Goal: Find specific page/section: Find specific page/section

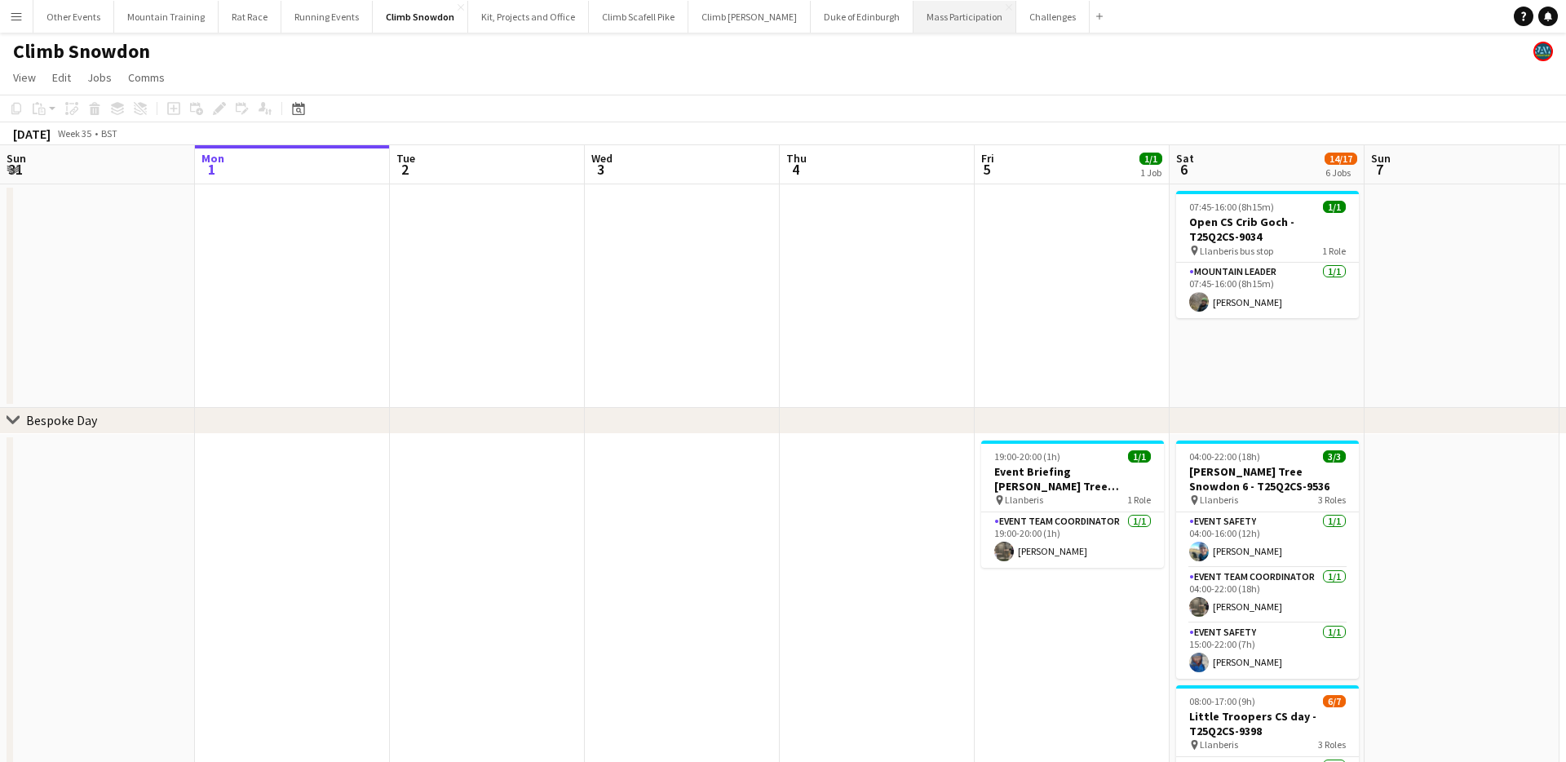
click at [915, 15] on button "Mass Participation Close" at bounding box center [965, 17] width 103 height 32
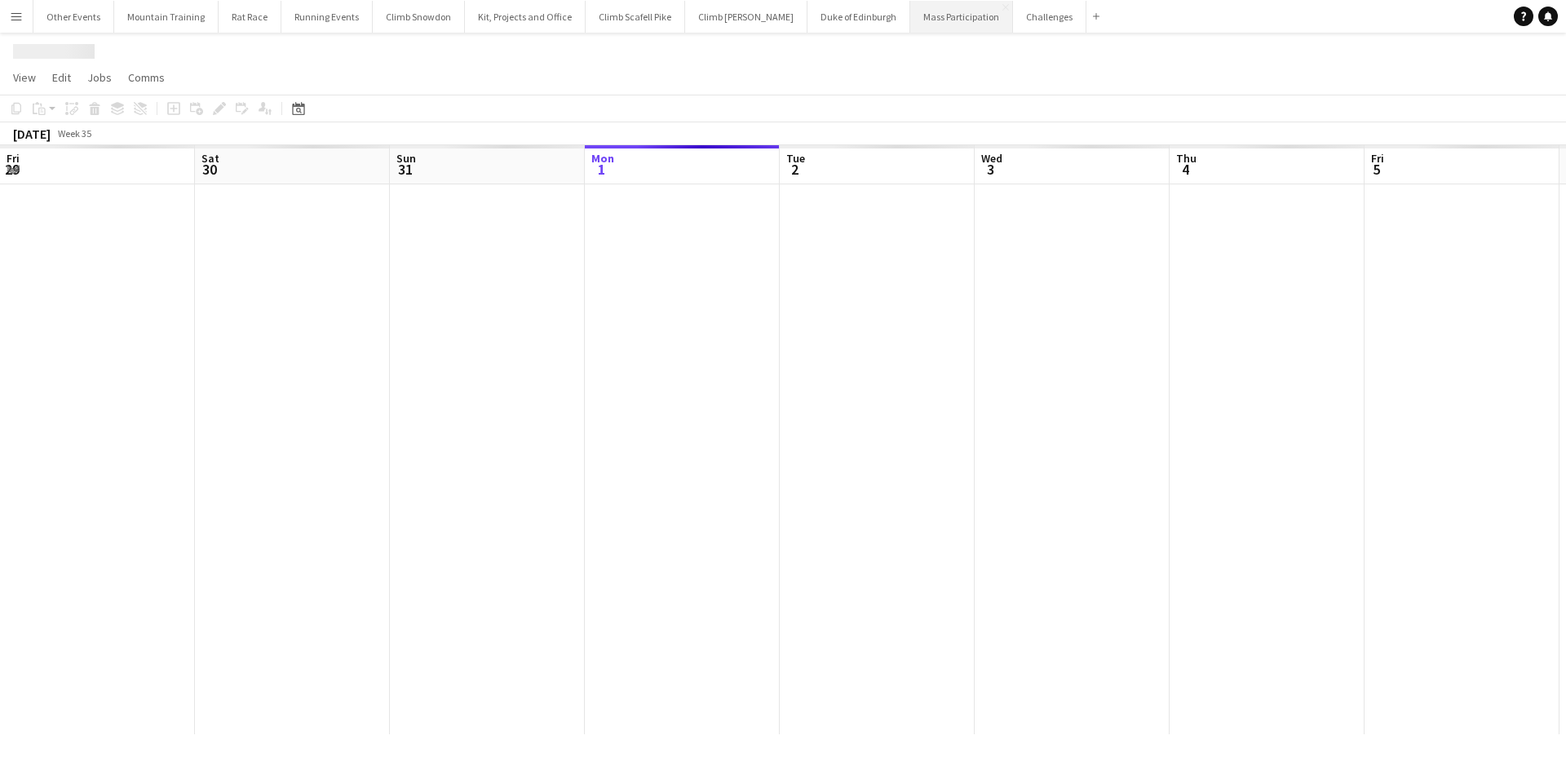
scroll to position [0, 390]
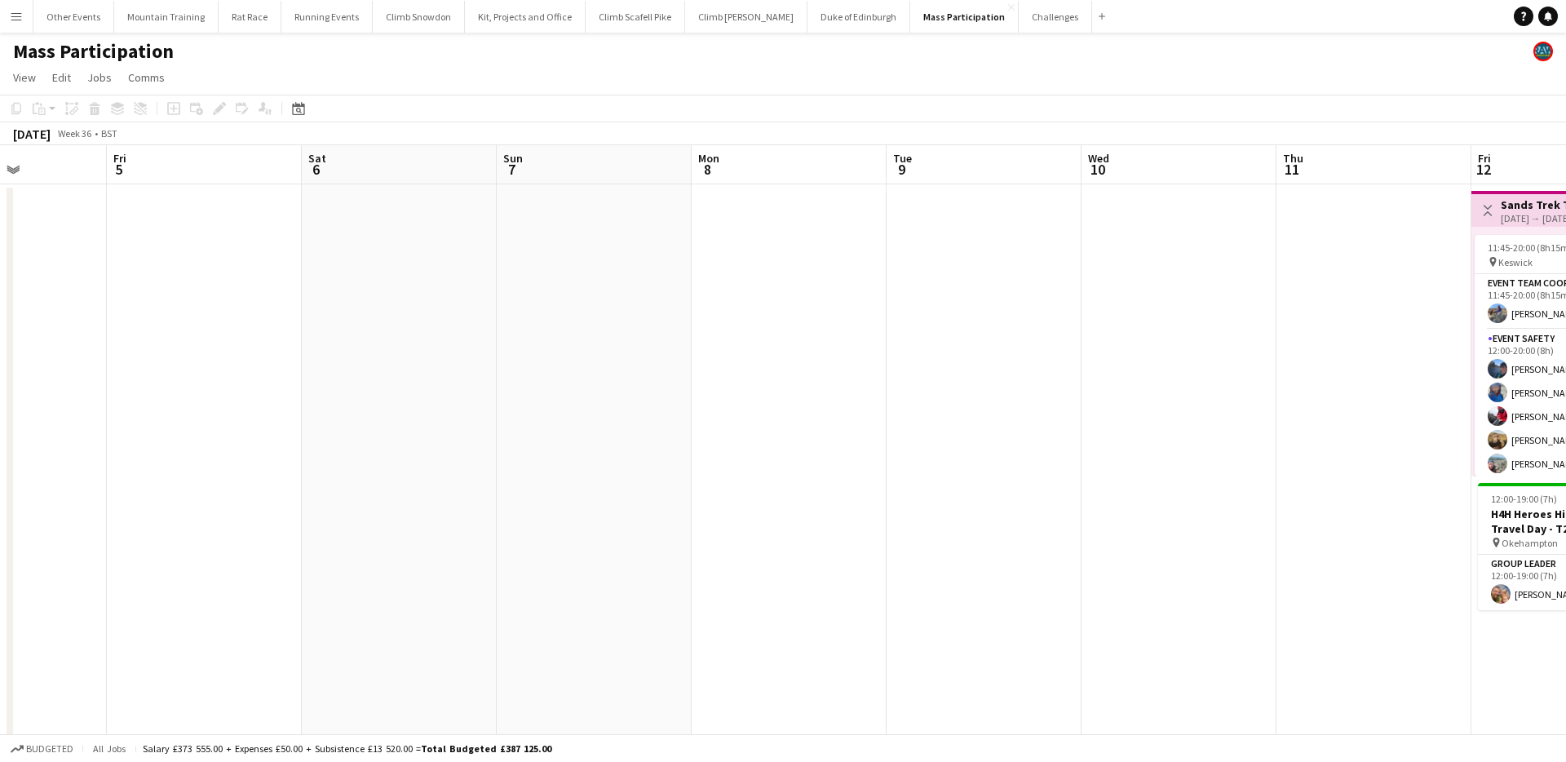
drag, startPoint x: 1183, startPoint y: 274, endPoint x: 384, endPoint y: 249, distance: 799.0
click at [384, 249] on app-calendar-viewport "Tue 2 Wed 3 Thu 4 Fri 5 Sat 6 Sun 7 Mon 8 Tue 9 Wed 10 Thu 11 Fri 12 9/9 2 Jobs…" at bounding box center [783, 699] width 1566 height 1108
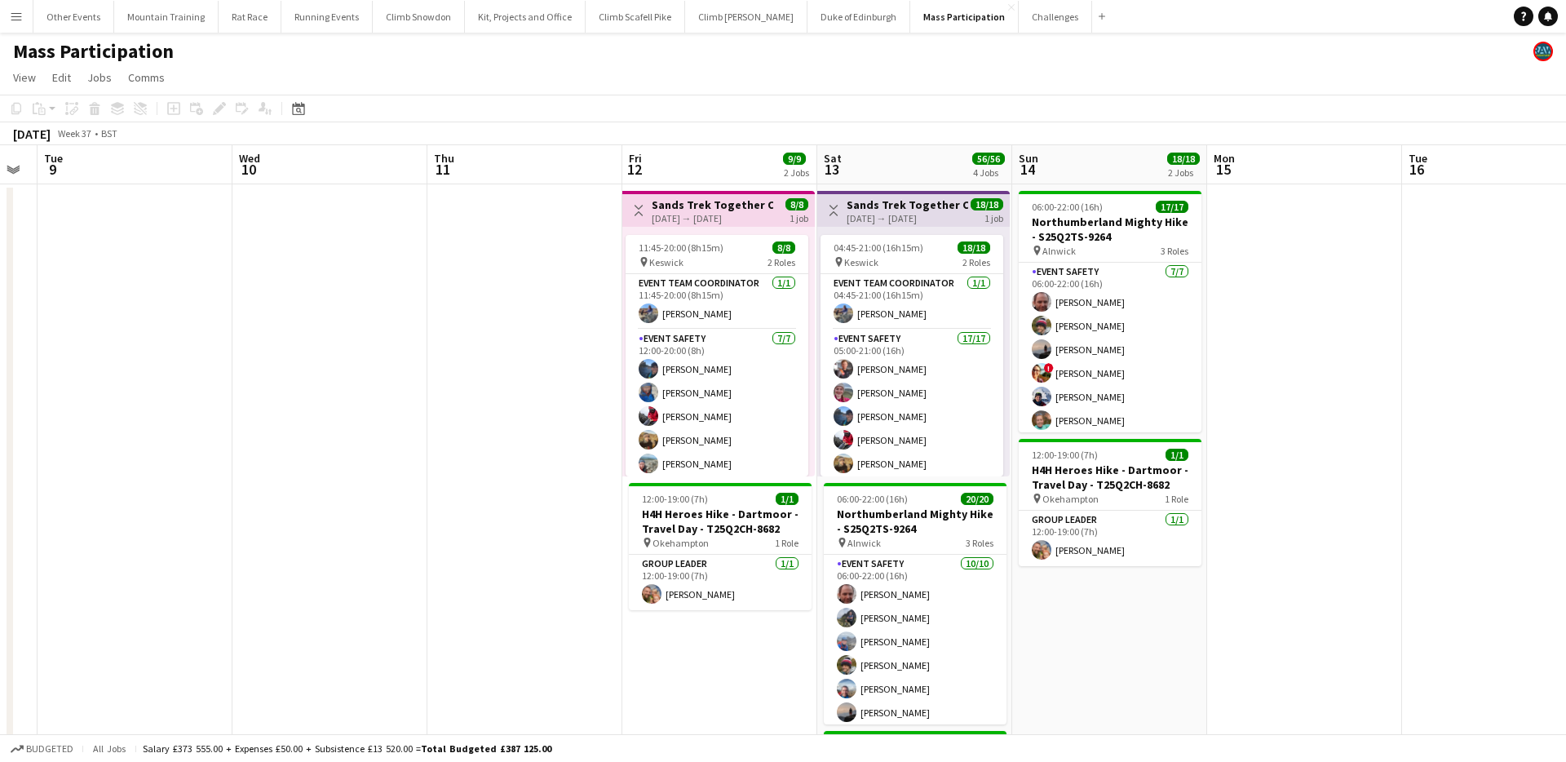
drag, startPoint x: 1028, startPoint y: 246, endPoint x: 175, endPoint y: 224, distance: 853.5
click at [175, 224] on app-calendar-viewport "Fri 5 Sat 6 Sun 7 Mon 8 Tue 9 Wed 10 Thu 11 Fri 12 9/9 2 Jobs Sat 13 56/56 4 Jo…" at bounding box center [783, 699] width 1566 height 1108
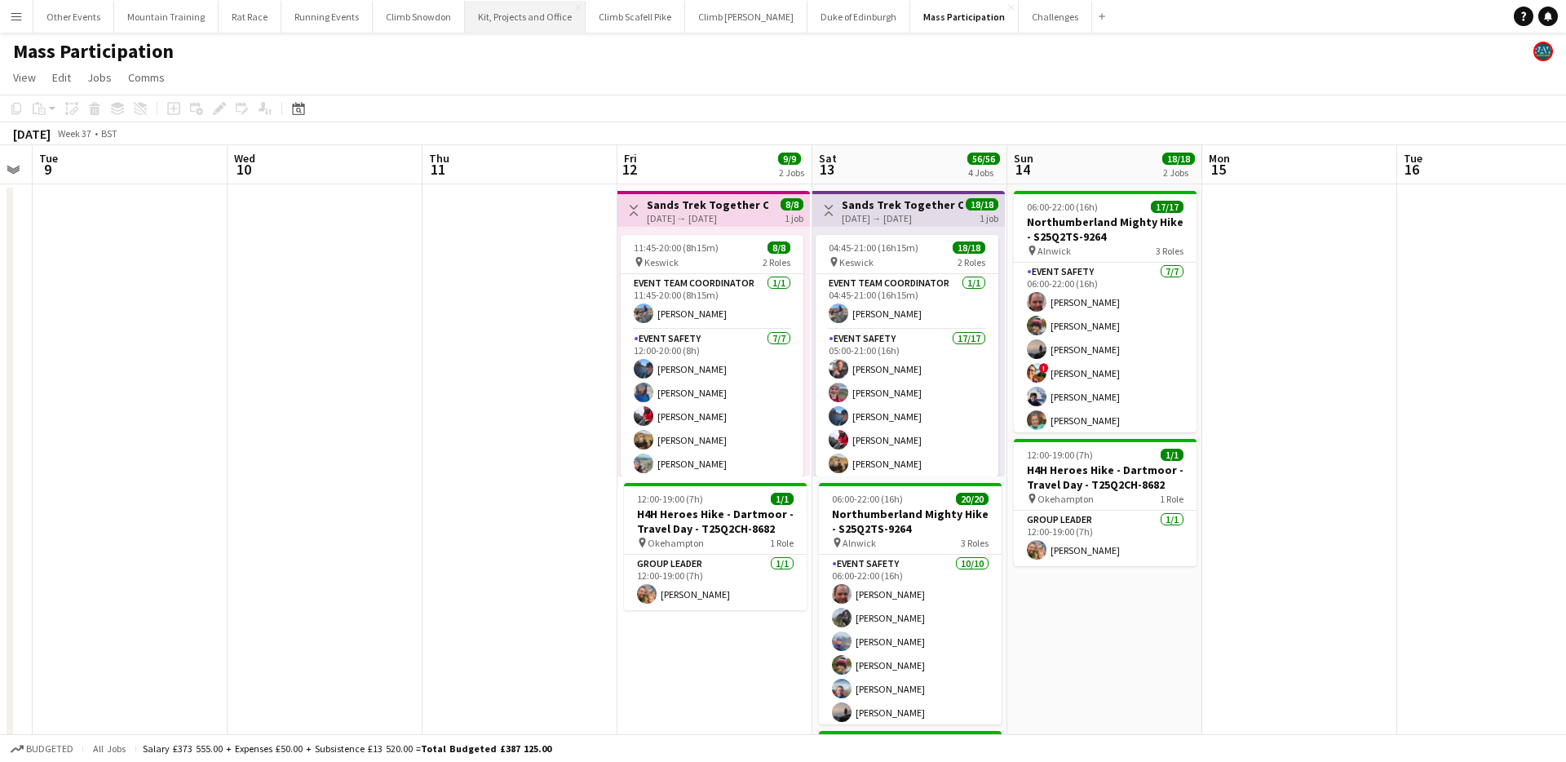
click at [525, 21] on button "Kit, Projects and Office Close" at bounding box center [525, 17] width 121 height 32
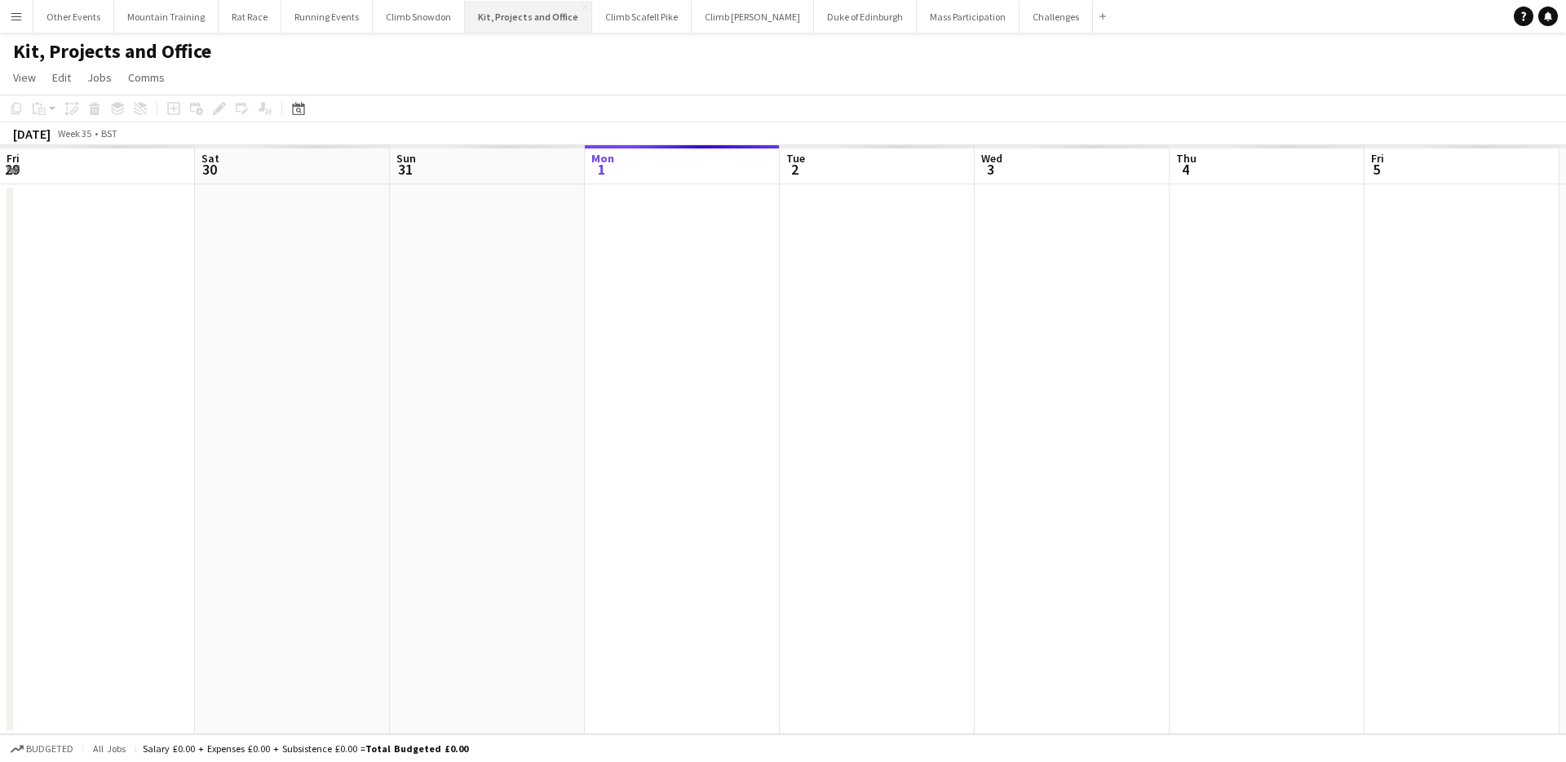
scroll to position [0, 390]
